Goal: Information Seeking & Learning: Understand process/instructions

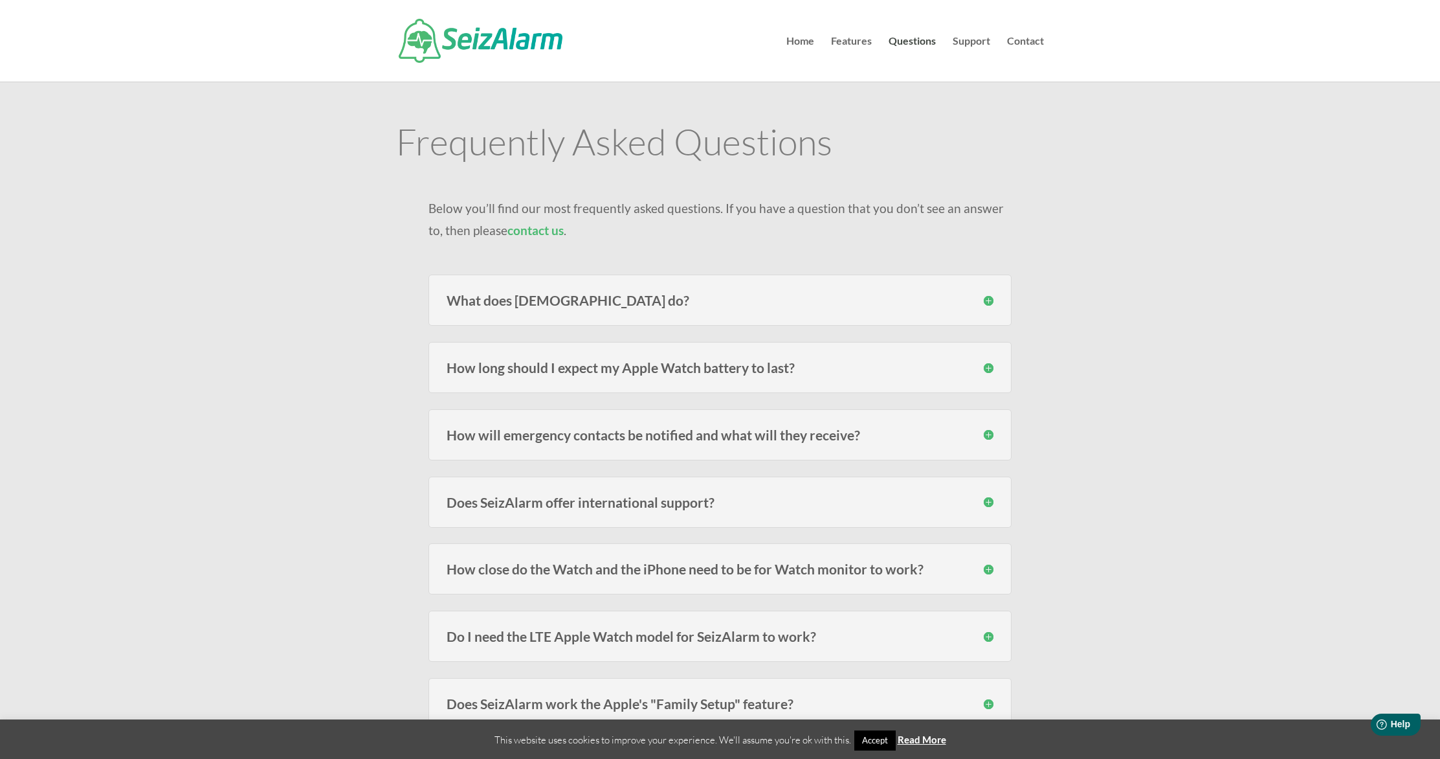
scroll to position [17, 0]
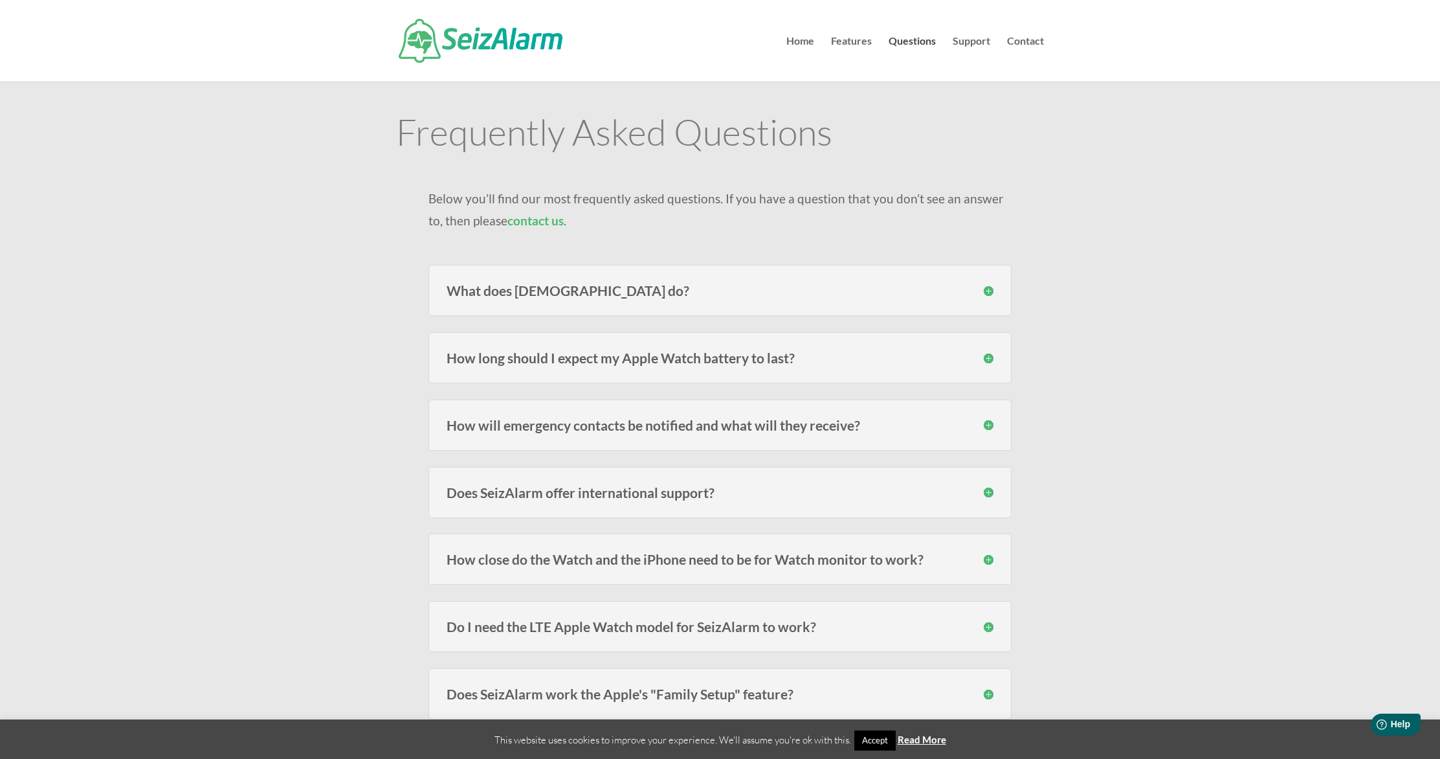
click at [818, 339] on div "How long should I expect my Apple Watch battery to last? Users of the models fr…" at bounding box center [720, 357] width 583 height 51
click at [986, 361] on h3 "How long should I expect my Apple Watch battery to last?" at bounding box center [720, 358] width 547 height 14
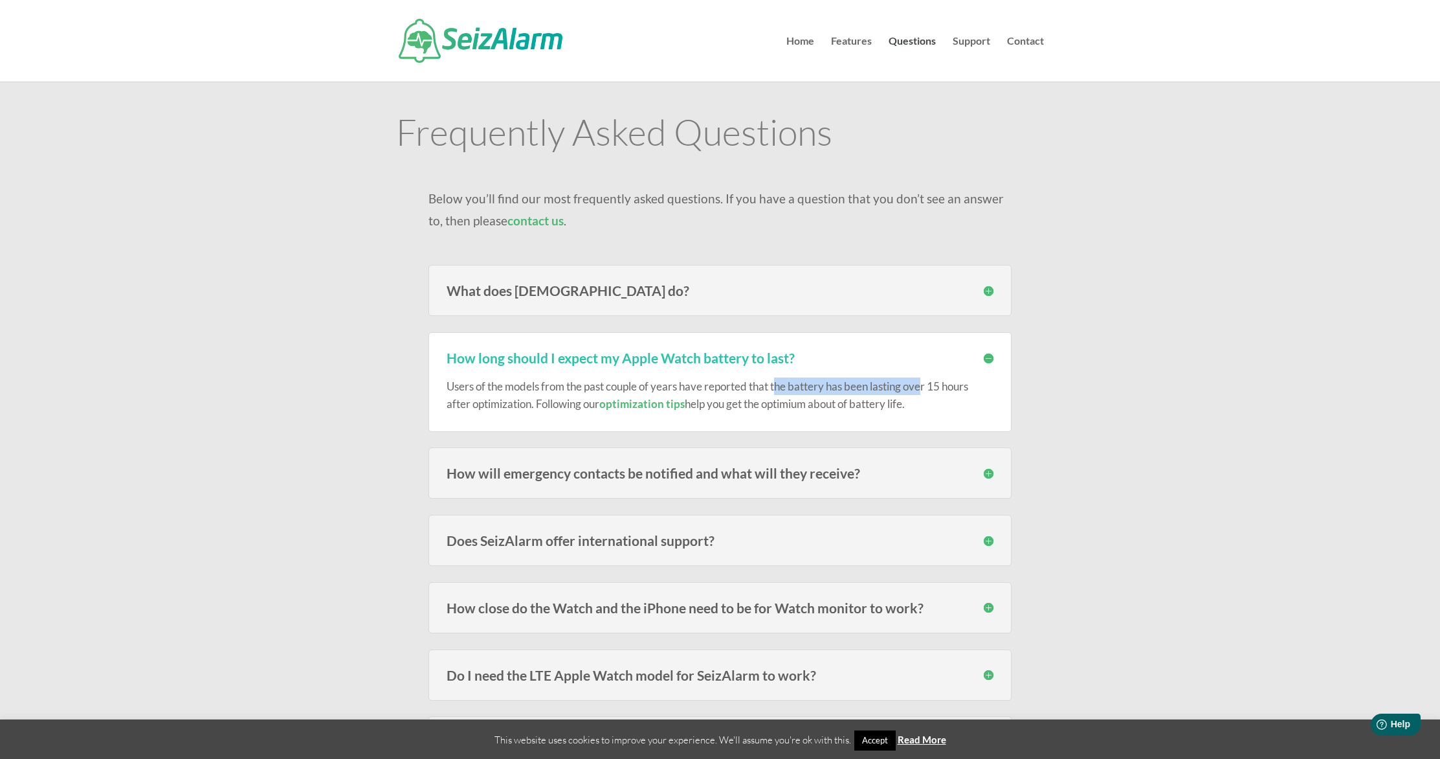
drag, startPoint x: 783, startPoint y: 391, endPoint x: 926, endPoint y: 377, distance: 143.7
click at [926, 377] on p "Users of the models from the past couple of years have reported that the batter…" at bounding box center [720, 394] width 547 height 35
click at [765, 396] on p "Users of the models from the past couple of years have reported that the batter…" at bounding box center [720, 394] width 547 height 35
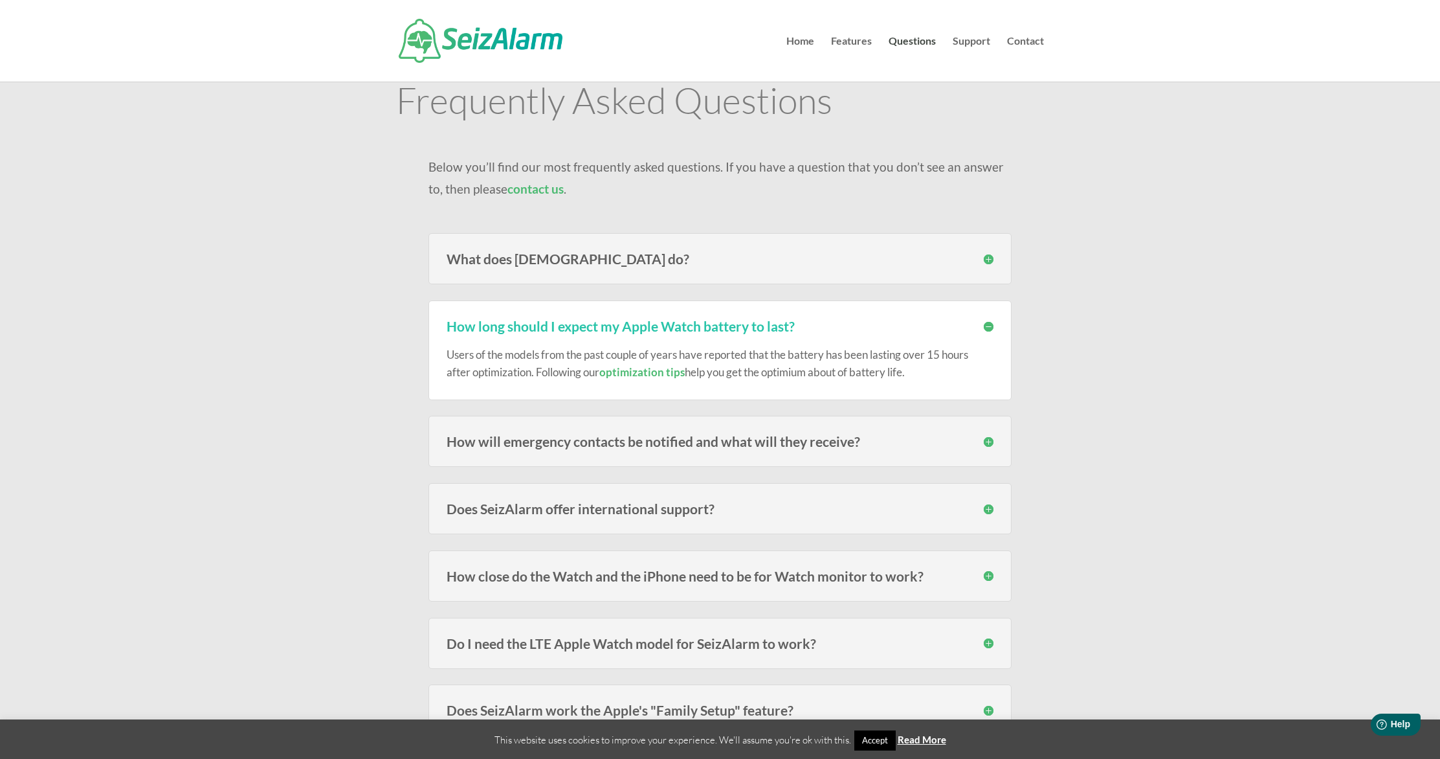
scroll to position [118, 0]
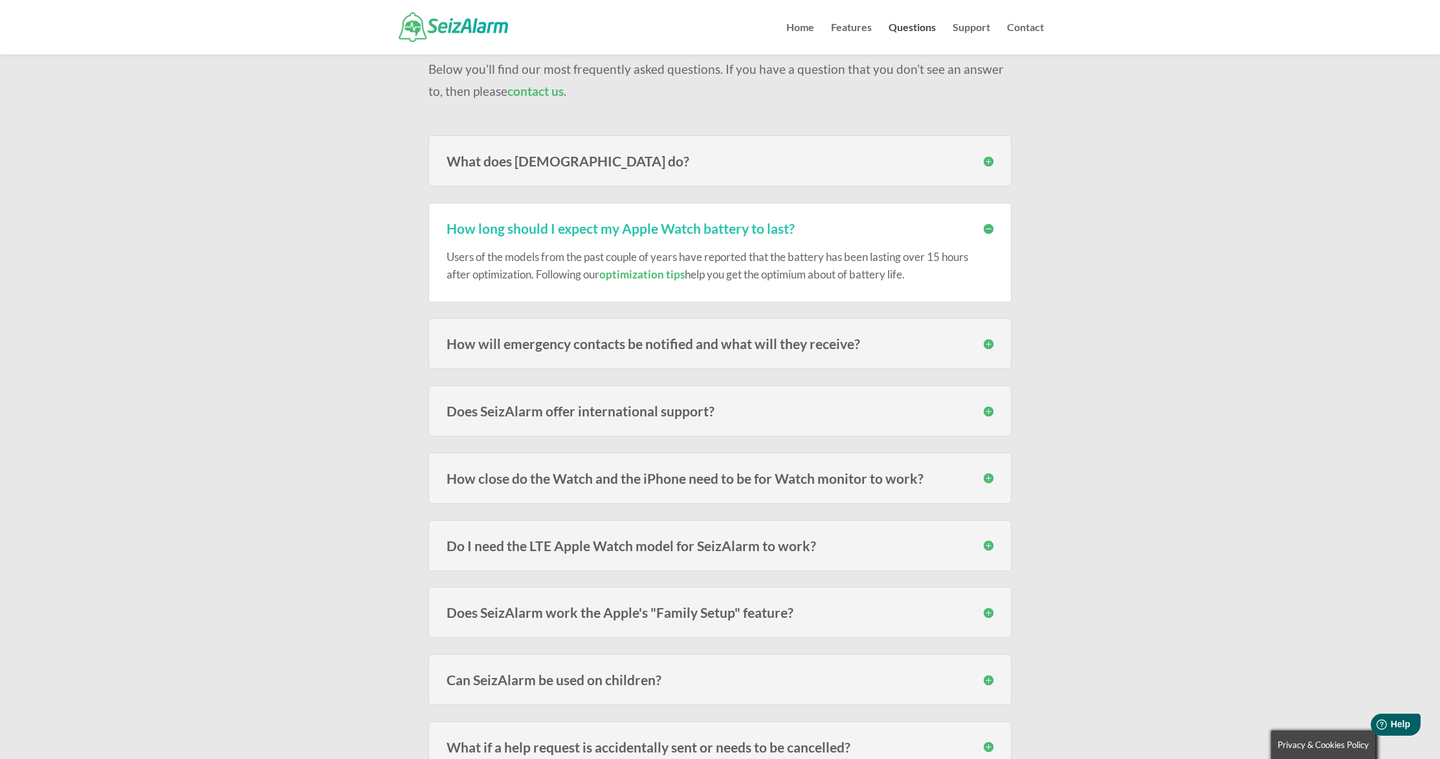
click at [651, 270] on link "optimization tips" at bounding box center [641, 274] width 85 height 14
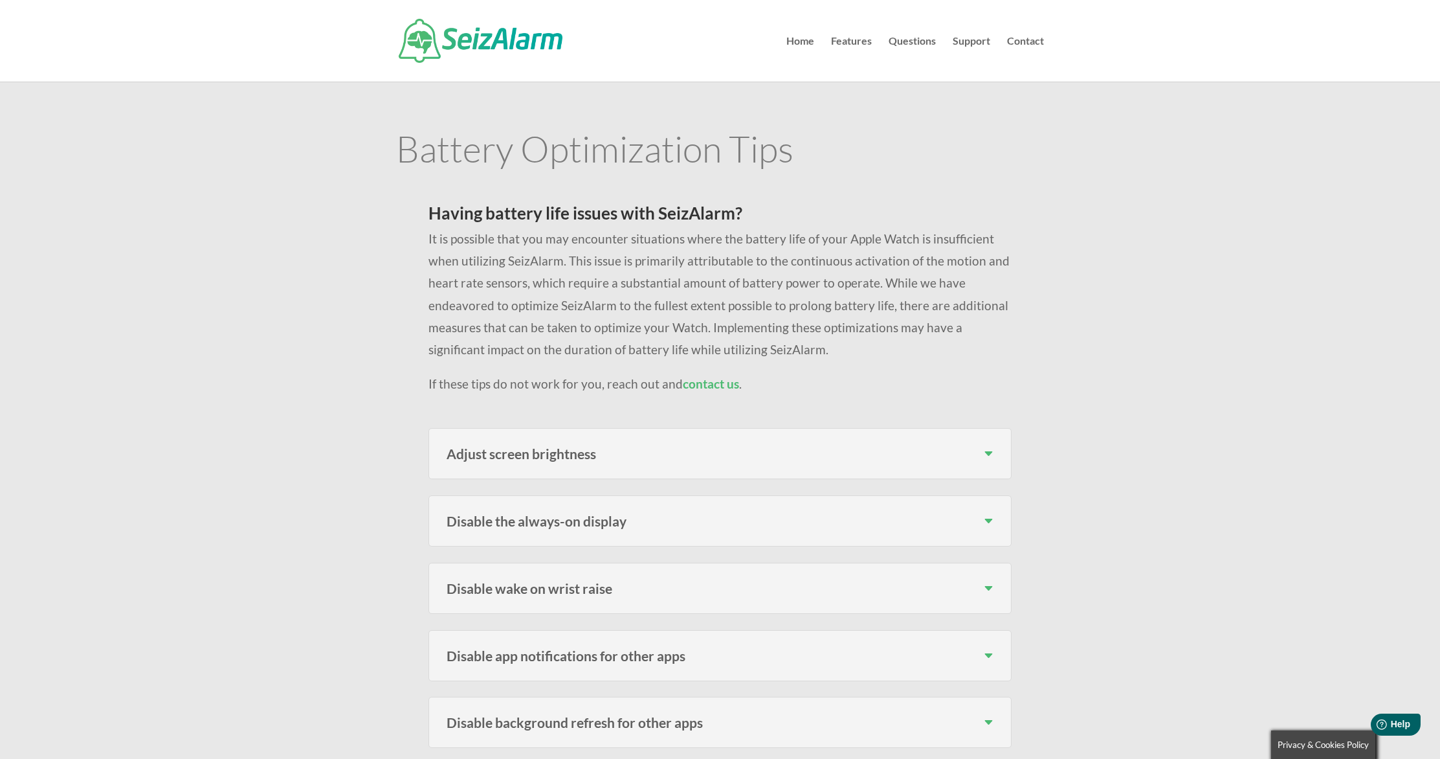
scroll to position [3, 0]
click at [994, 442] on div "Adjust screen brightness To adjust the screen brightness on your Apple Watch, f…" at bounding box center [720, 450] width 583 height 51
click at [983, 451] on h3 "Adjust screen brightness" at bounding box center [720, 451] width 547 height 14
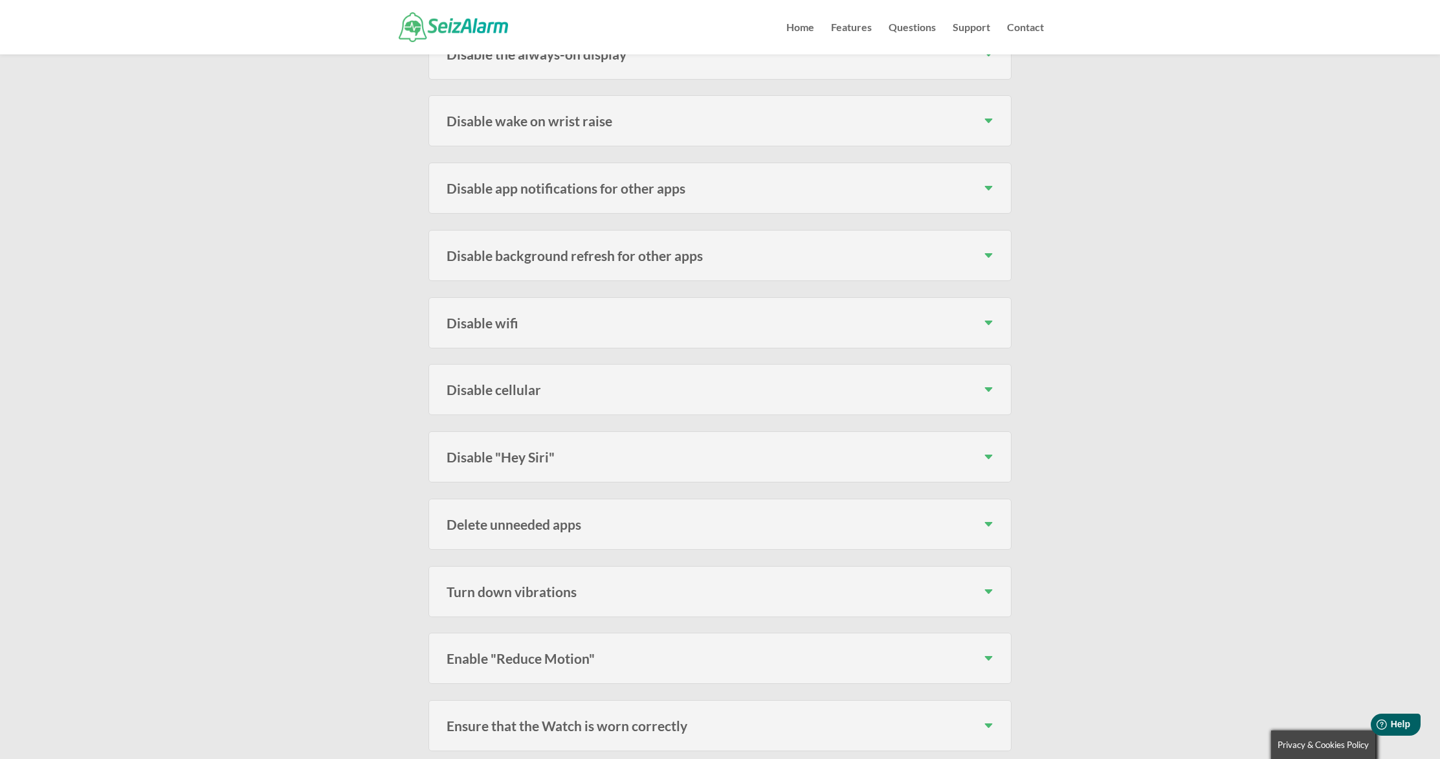
scroll to position [583, 0]
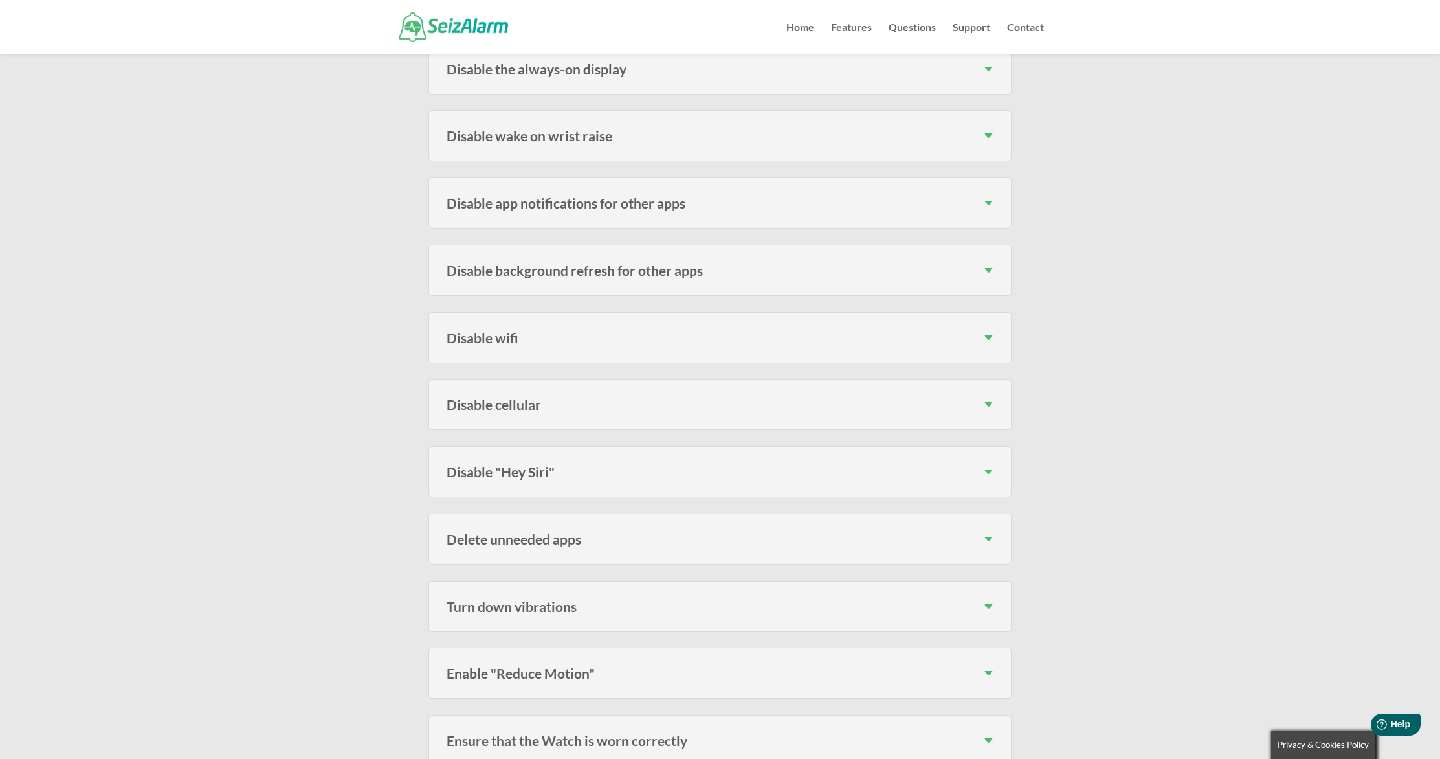
click at [990, 144] on div "Disable wake on wrist raise To disable Wake on Wrist Raise on your Apple Watch,…" at bounding box center [720, 135] width 583 height 51
click at [991, 135] on h3 "Disable wake on wrist raise" at bounding box center [720, 136] width 547 height 14
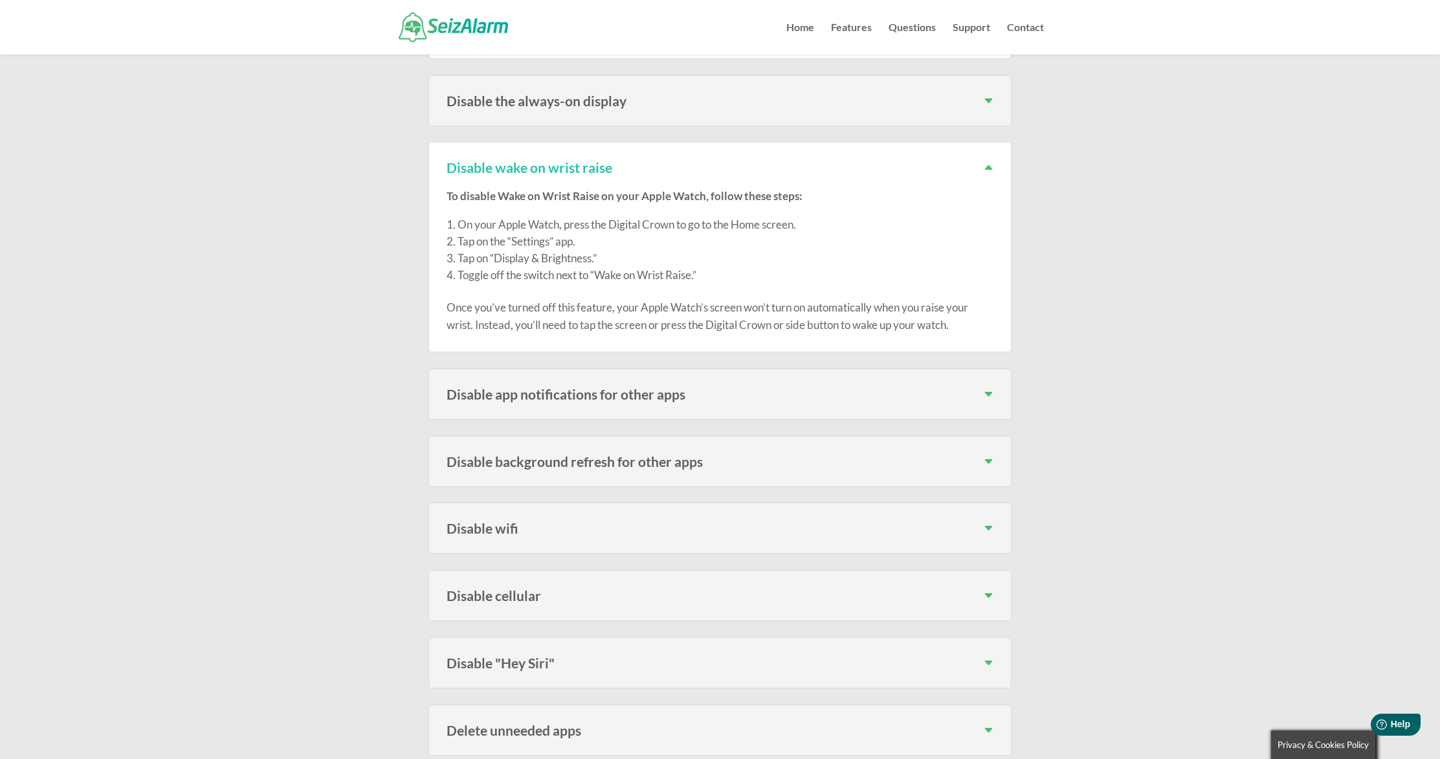
scroll to position [550, 0]
click at [914, 394] on h3 "Disable app notifications for other apps" at bounding box center [720, 395] width 547 height 14
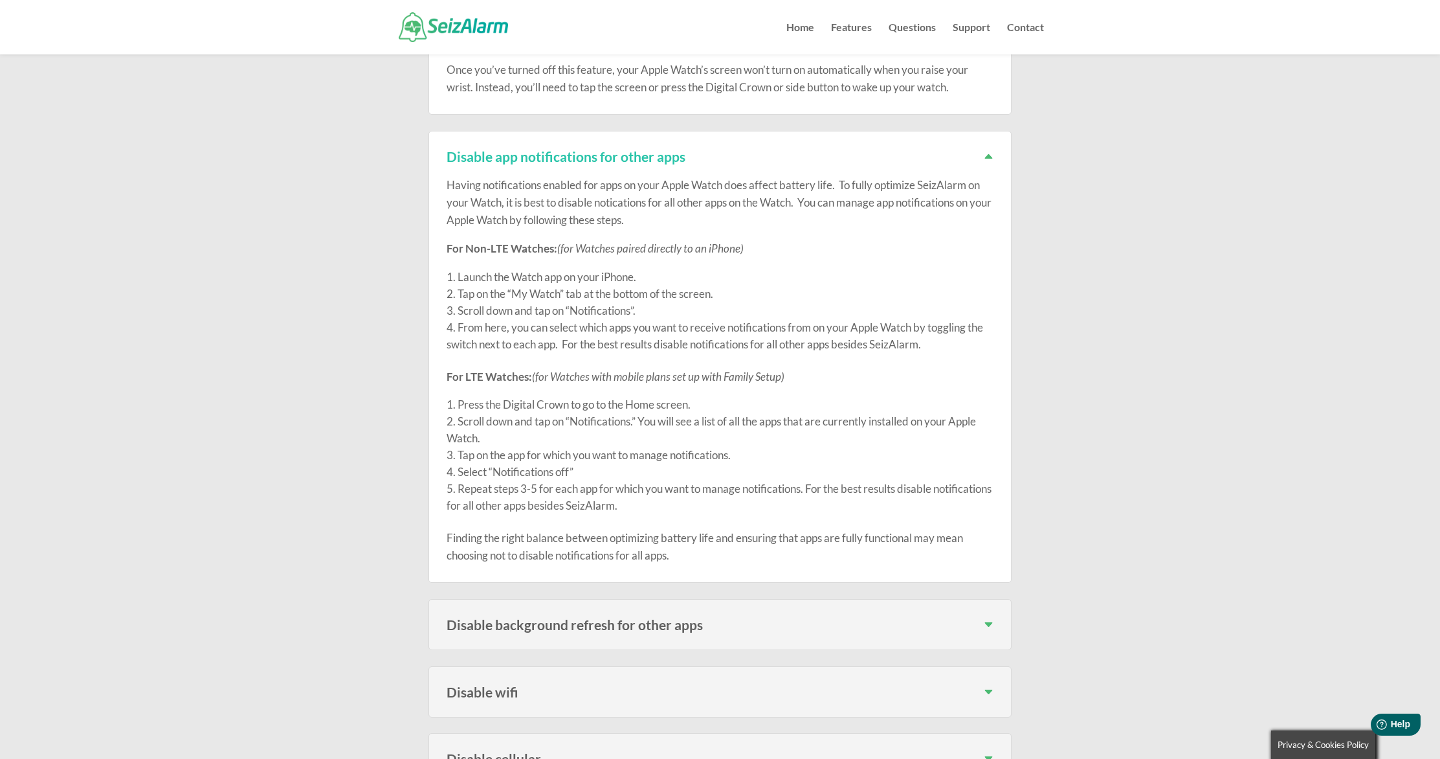
scroll to position [840, 0]
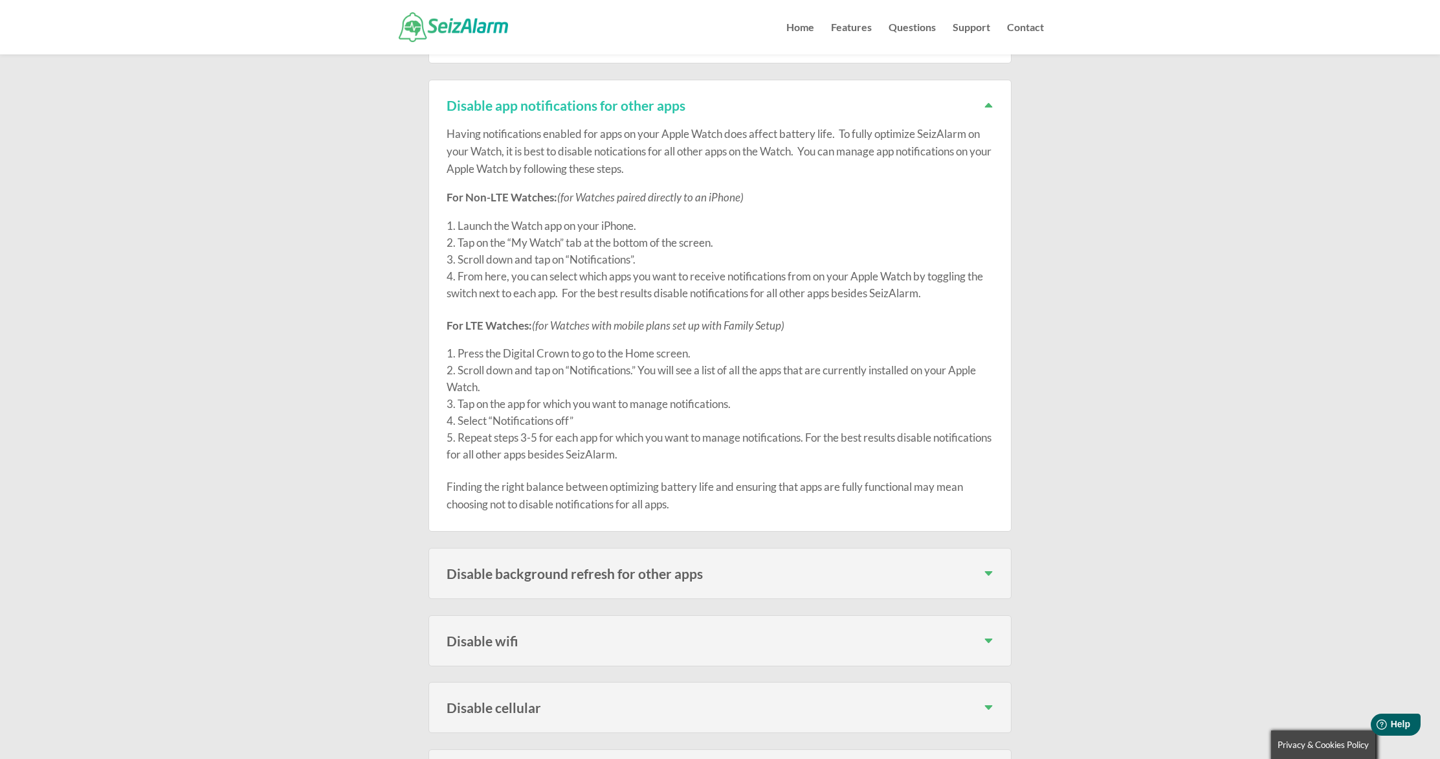
click at [638, 607] on div "Adjust screen brightness To adjust the screen brightness on your Apple Watch, f…" at bounding box center [720, 372] width 583 height 1624
click at [636, 595] on div "Disable background refresh for other apps To disable background app refresh on …" at bounding box center [720, 573] width 583 height 51
click at [666, 554] on div "Disable background refresh for other apps To disable background app refresh on …" at bounding box center [720, 573] width 583 height 51
click at [664, 576] on h3 "Disable background refresh for other apps" at bounding box center [720, 573] width 547 height 14
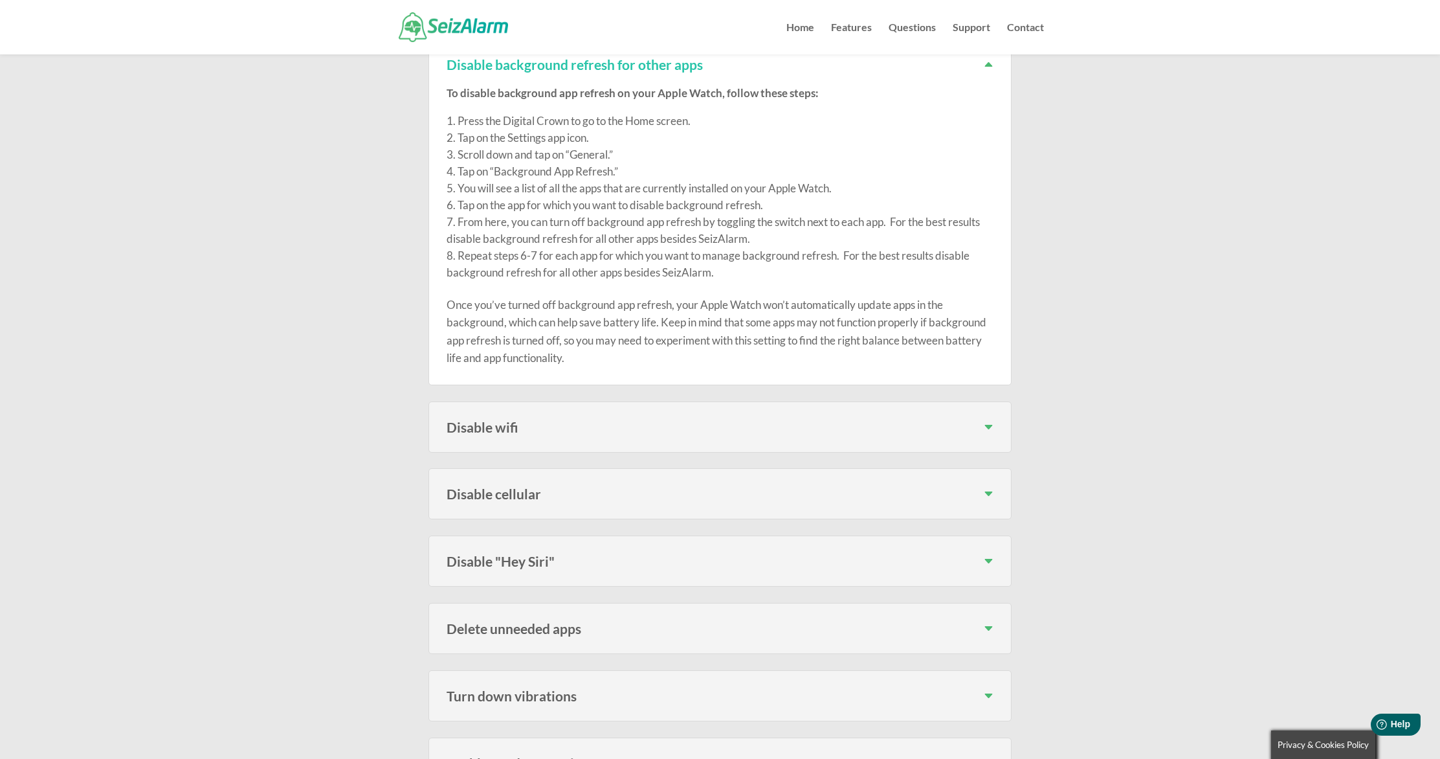
scroll to position [1361, 0]
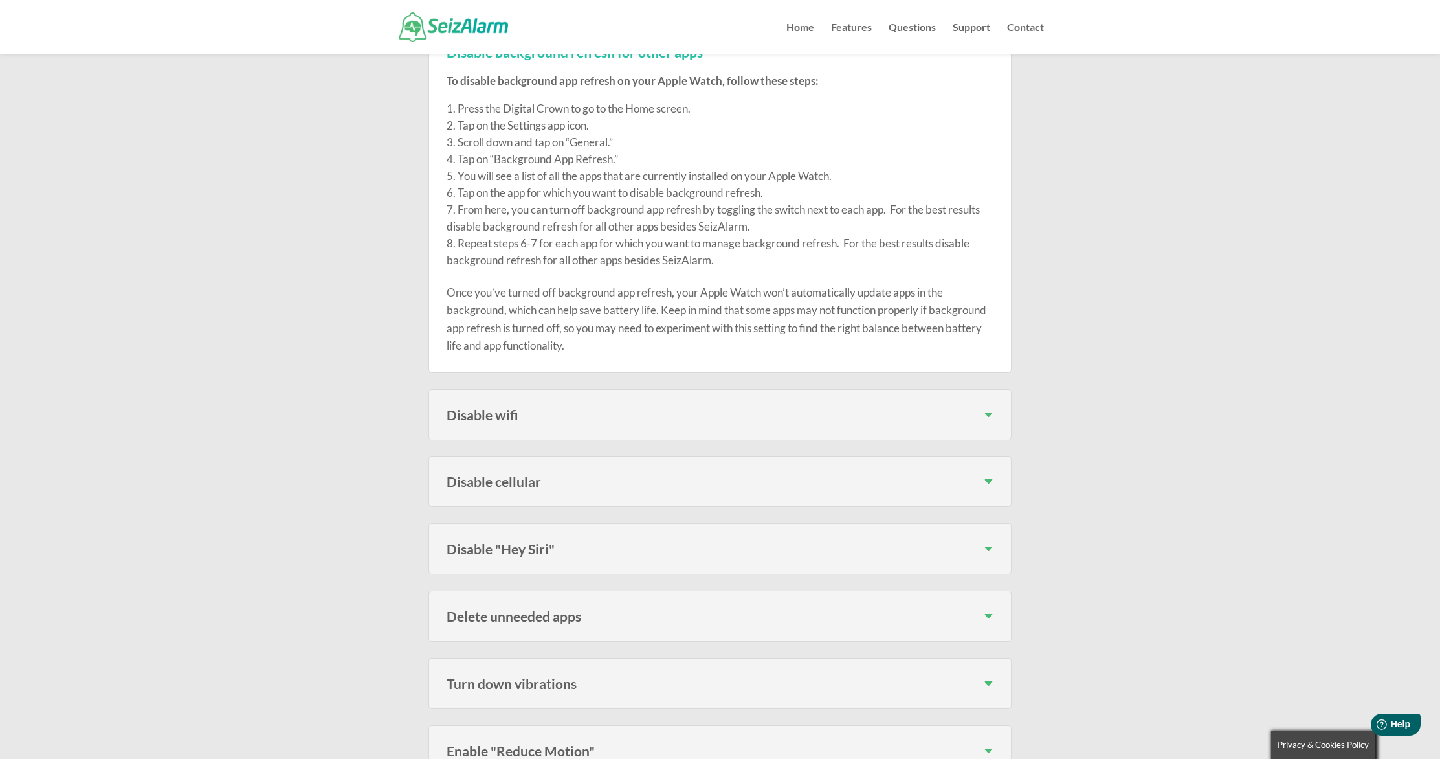
click at [718, 533] on div "Disable "Hey Siri" You can disable Hey Siri on your Apple Watch by following th…" at bounding box center [720, 548] width 583 height 51
click at [709, 543] on h3 "Disable "Hey Siri"" at bounding box center [720, 549] width 547 height 14
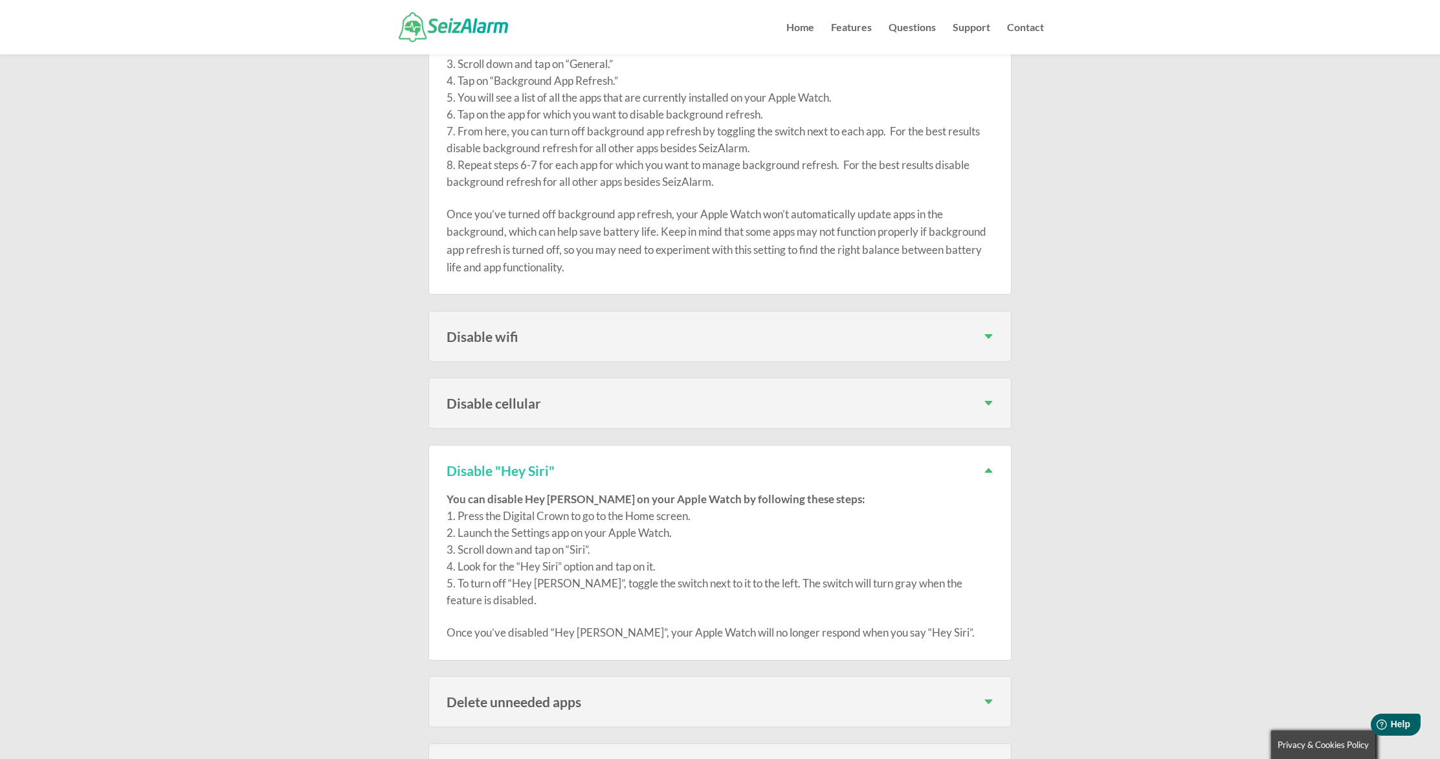
scroll to position [1440, 0]
